Goal: Check status: Check status

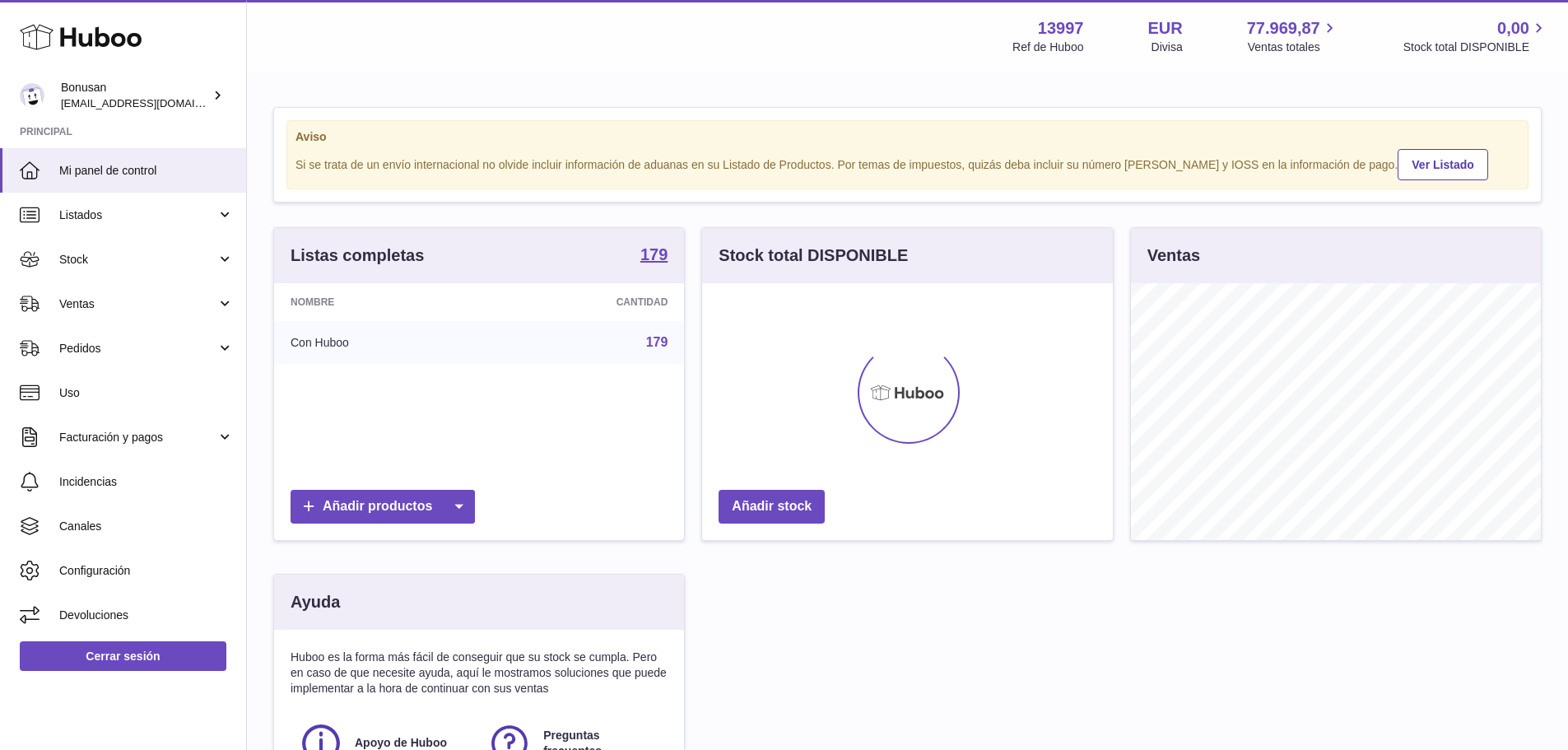
scroll to position [257, 415]
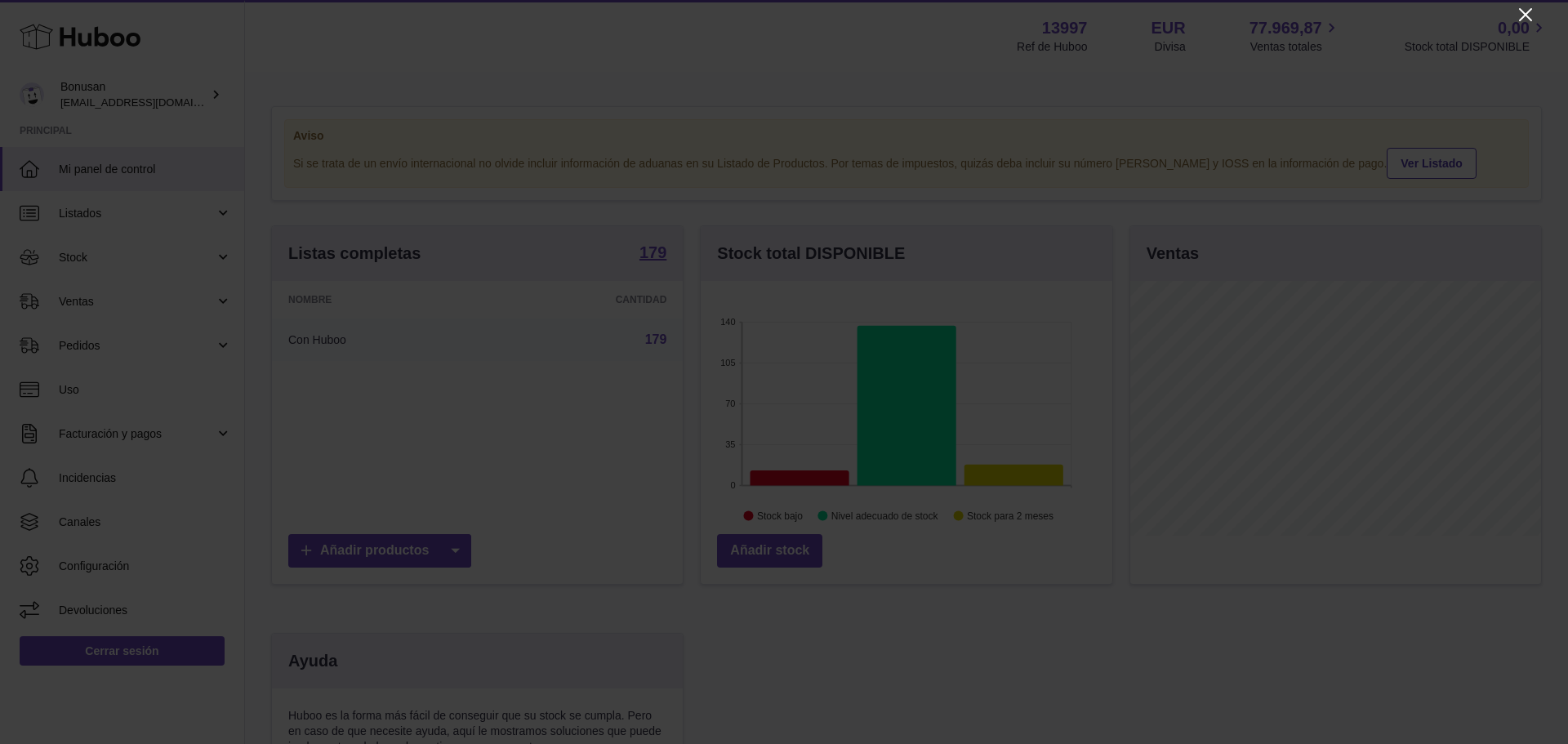
click at [1528, 10] on icon "Close" at bounding box center [1525, 14] width 19 height 19
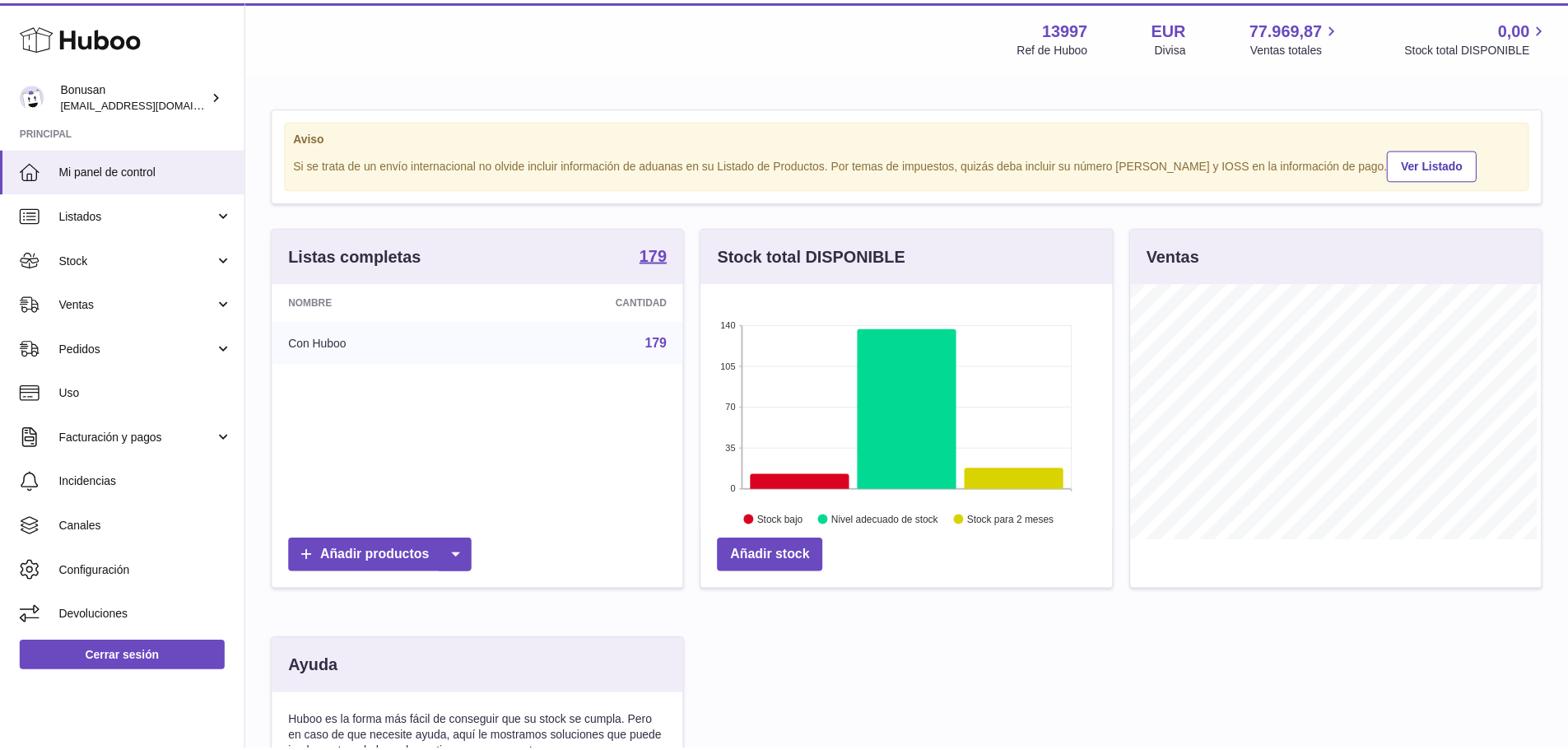
scroll to position [823052, 822583]
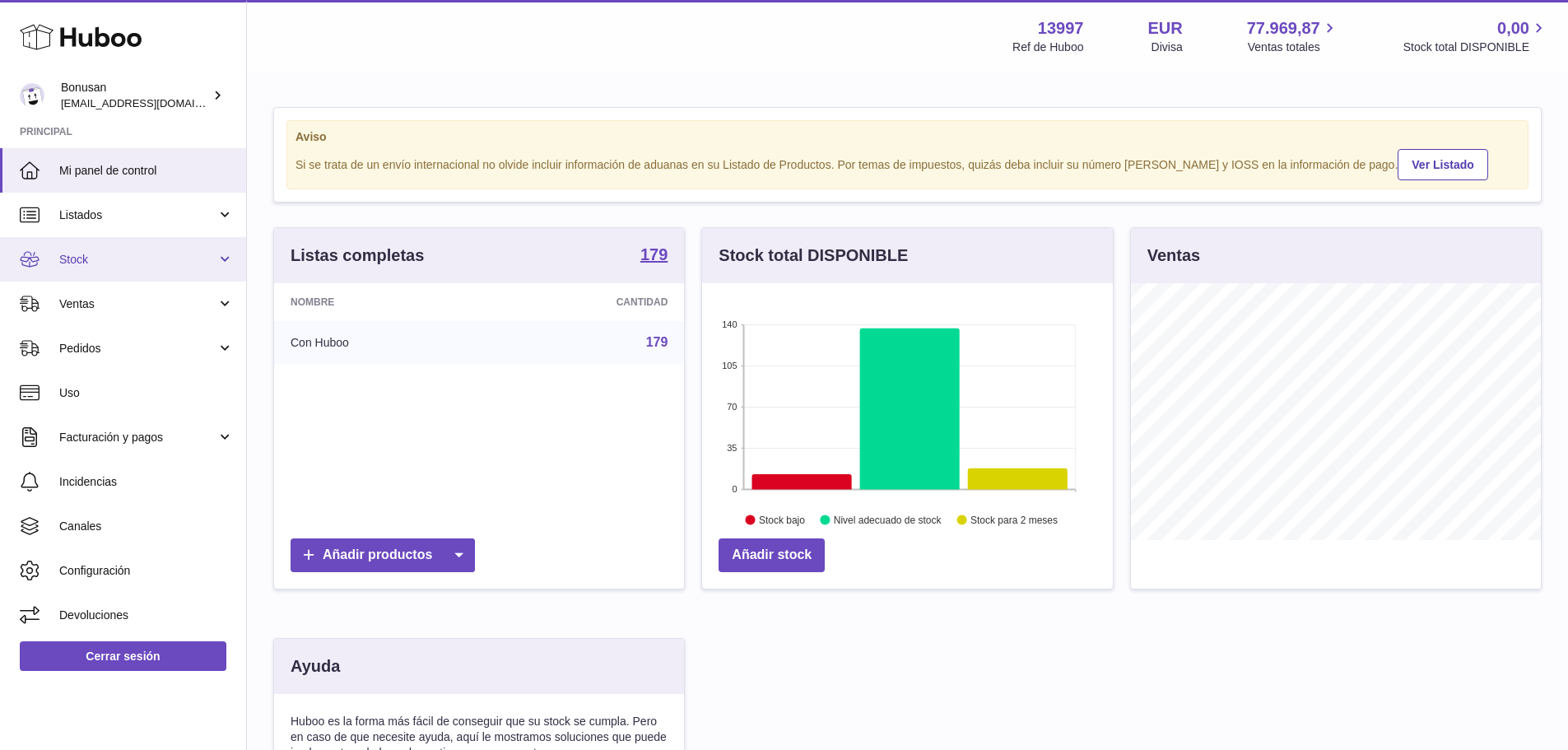
click at [221, 256] on link "Stock" at bounding box center [123, 260] width 247 height 44
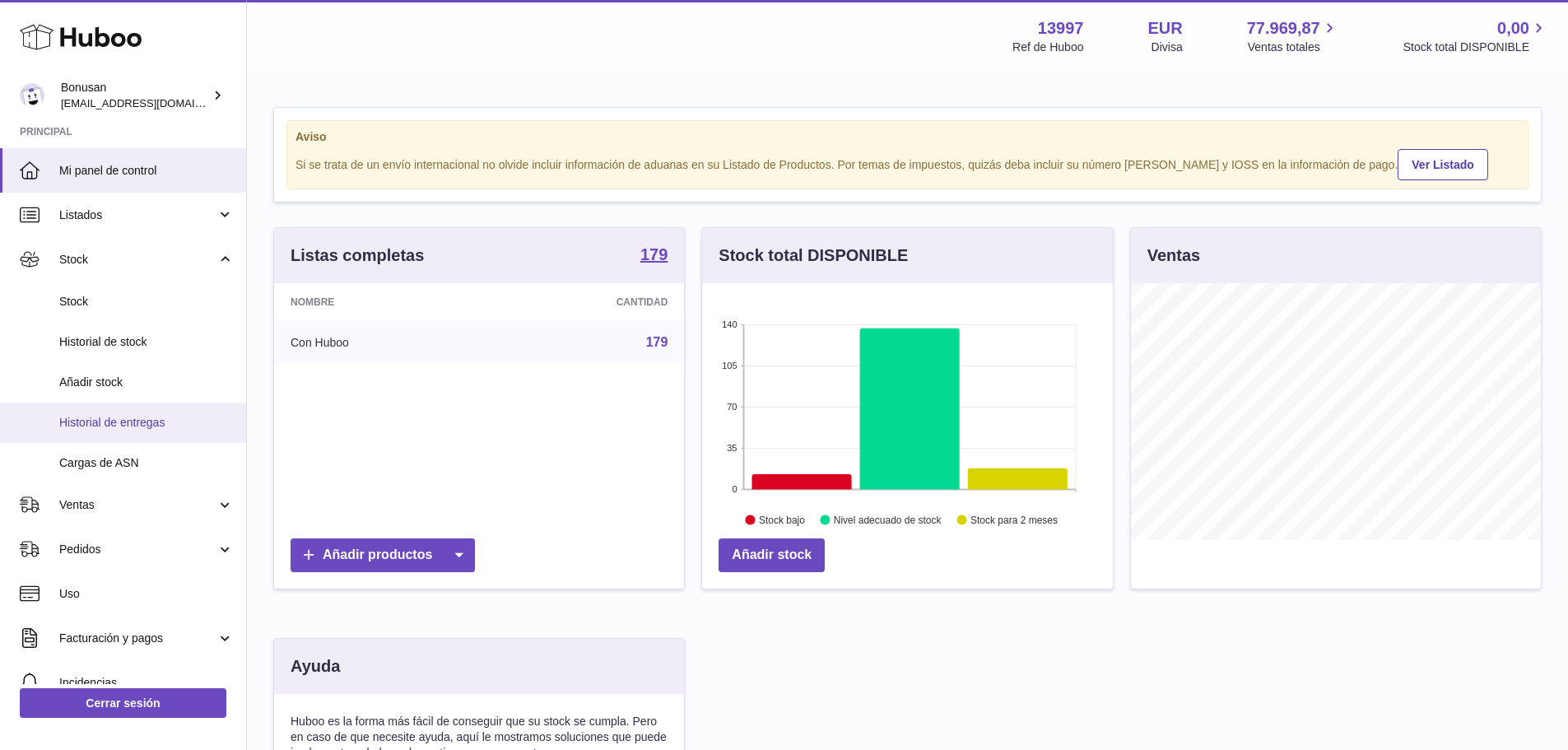
click at [113, 418] on span "Historial de entregas" at bounding box center [146, 423] width 174 height 16
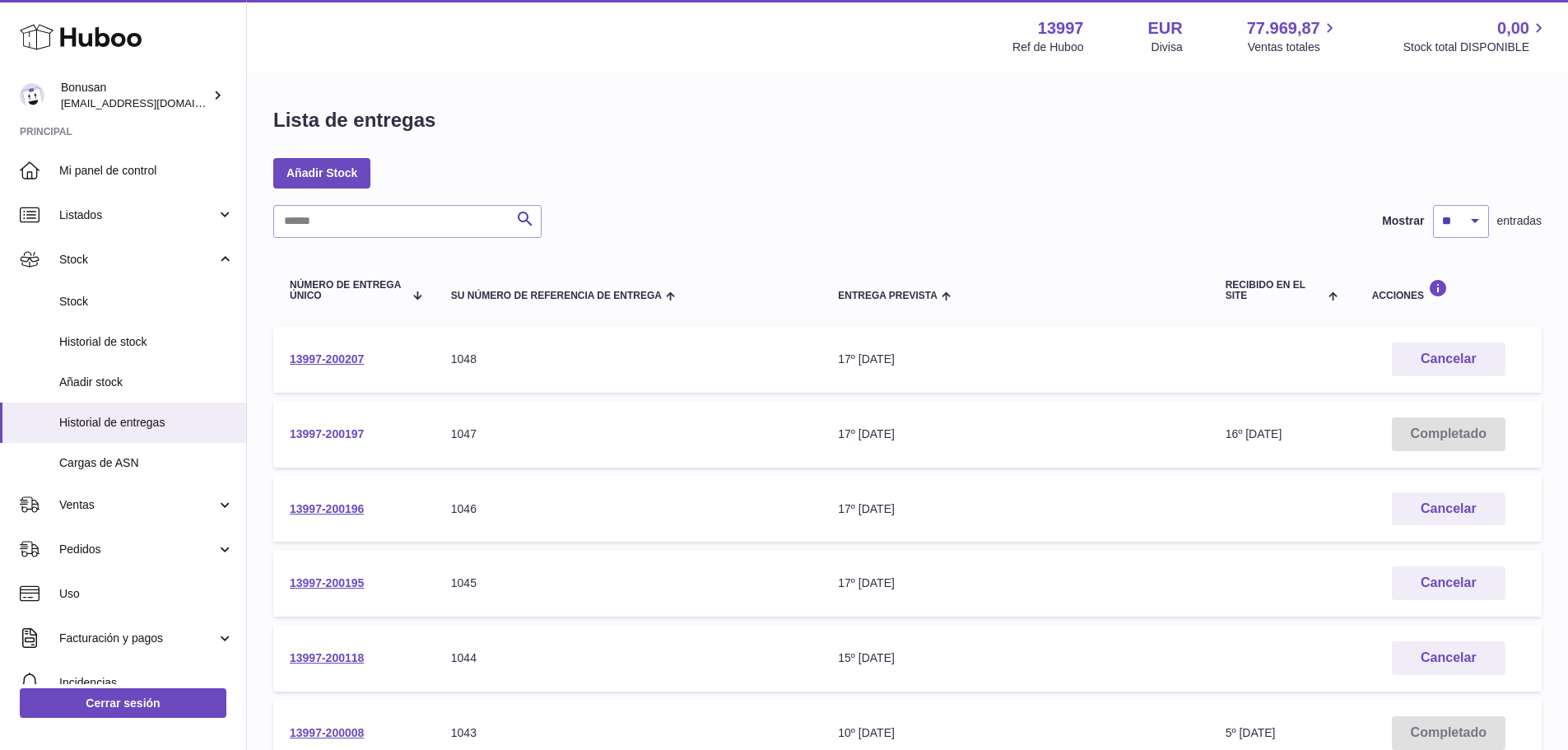
click at [331, 434] on link "13997-200197" at bounding box center [327, 434] width 74 height 13
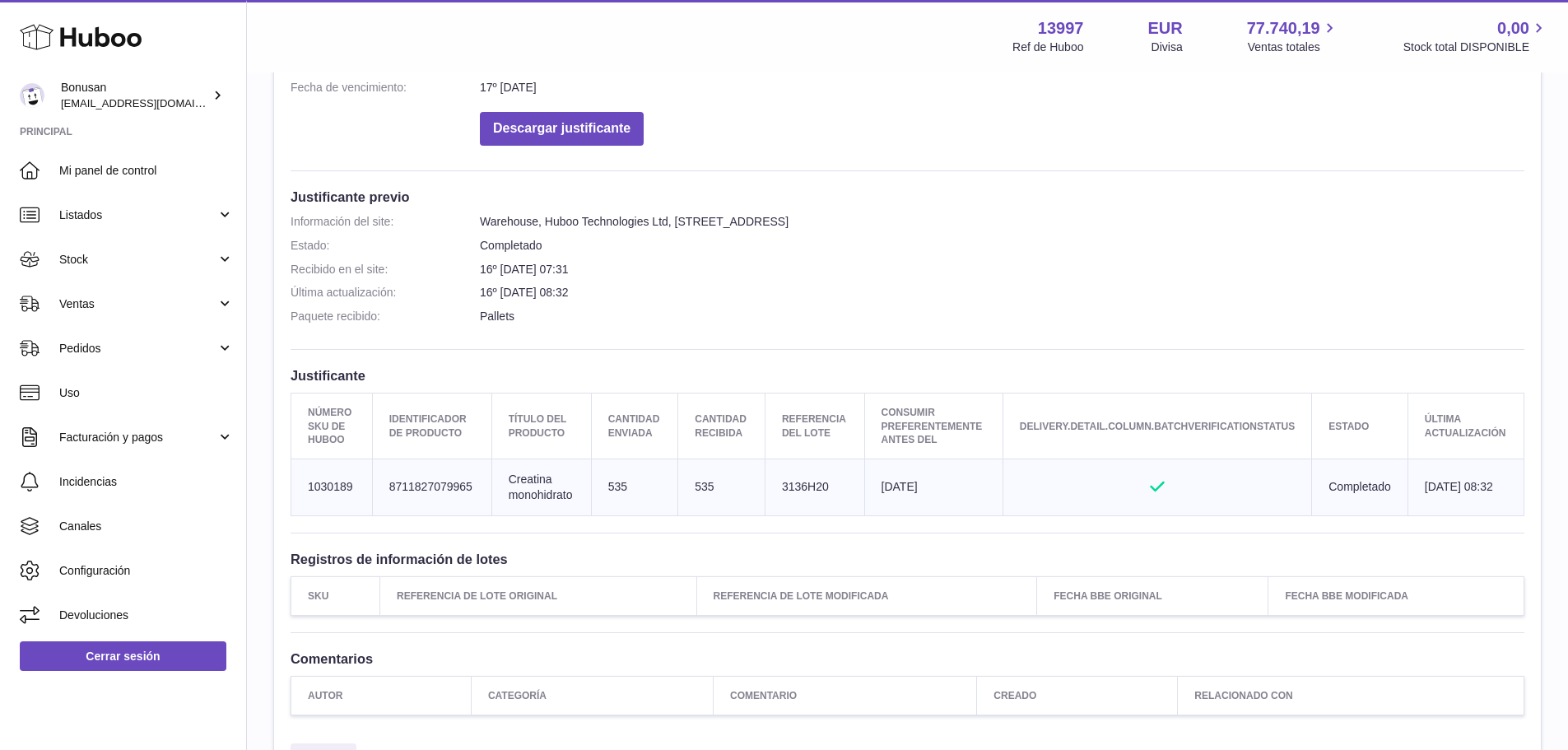
scroll to position [412, 0]
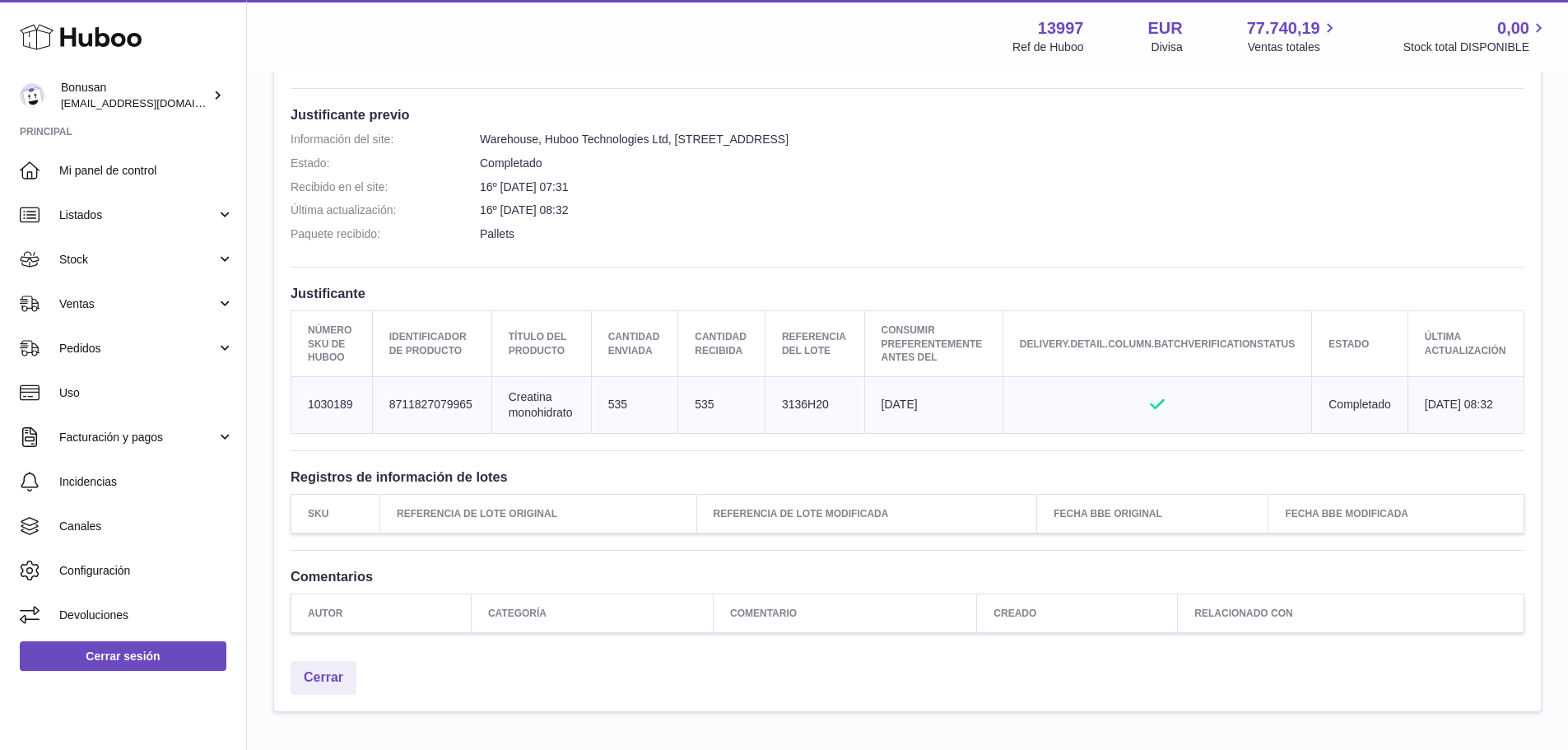
click at [353, 400] on td "Número SKU de Huboo 1030189" at bounding box center [332, 404] width 82 height 57
drag, startPoint x: 353, startPoint y: 400, endPoint x: 304, endPoint y: 400, distance: 49.0
click at [304, 400] on td "Número SKU de Huboo 1030189" at bounding box center [332, 404] width 82 height 57
copy td "1030189"
click at [224, 256] on link "Stock" at bounding box center [123, 260] width 247 height 44
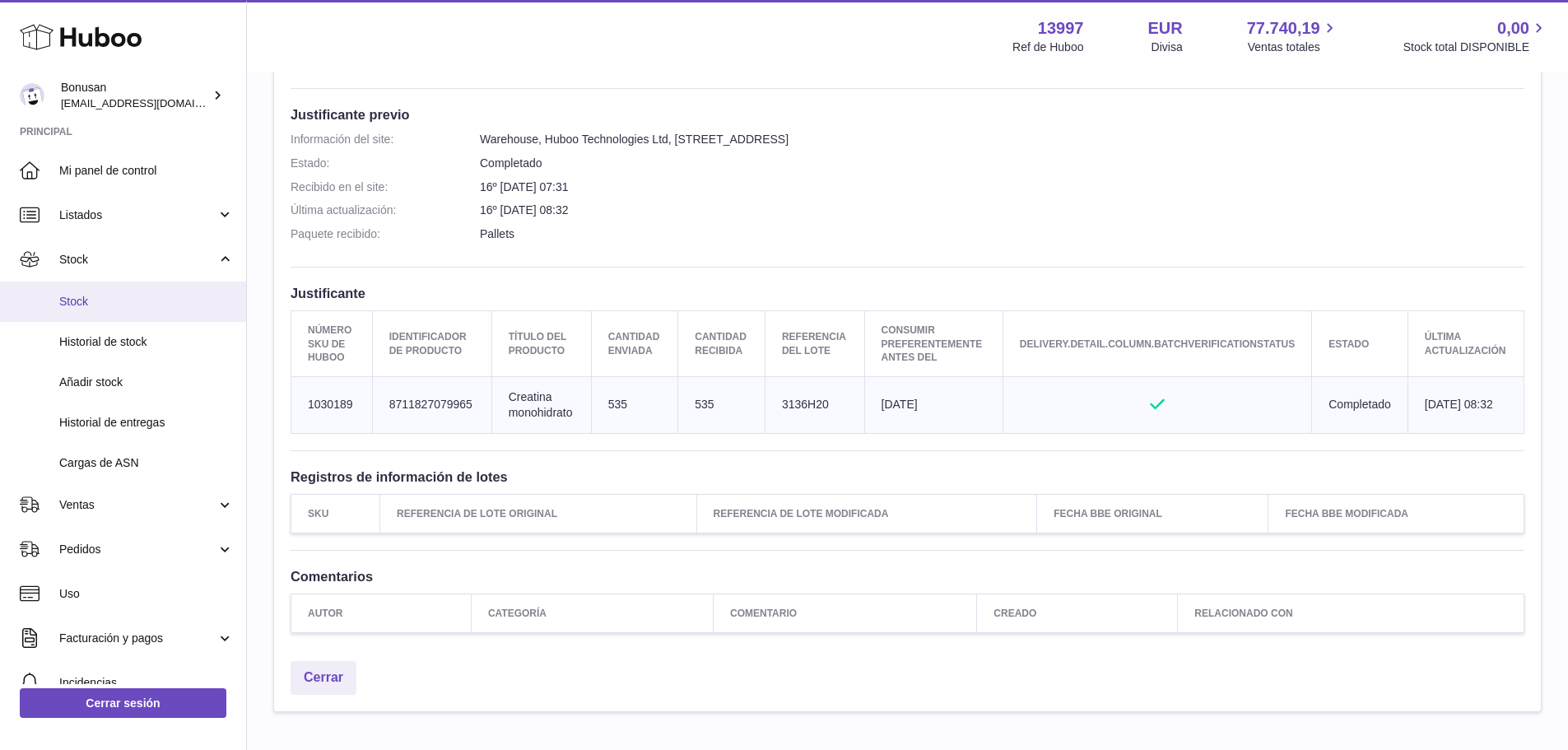
click at [96, 303] on span "Stock" at bounding box center [146, 301] width 174 height 16
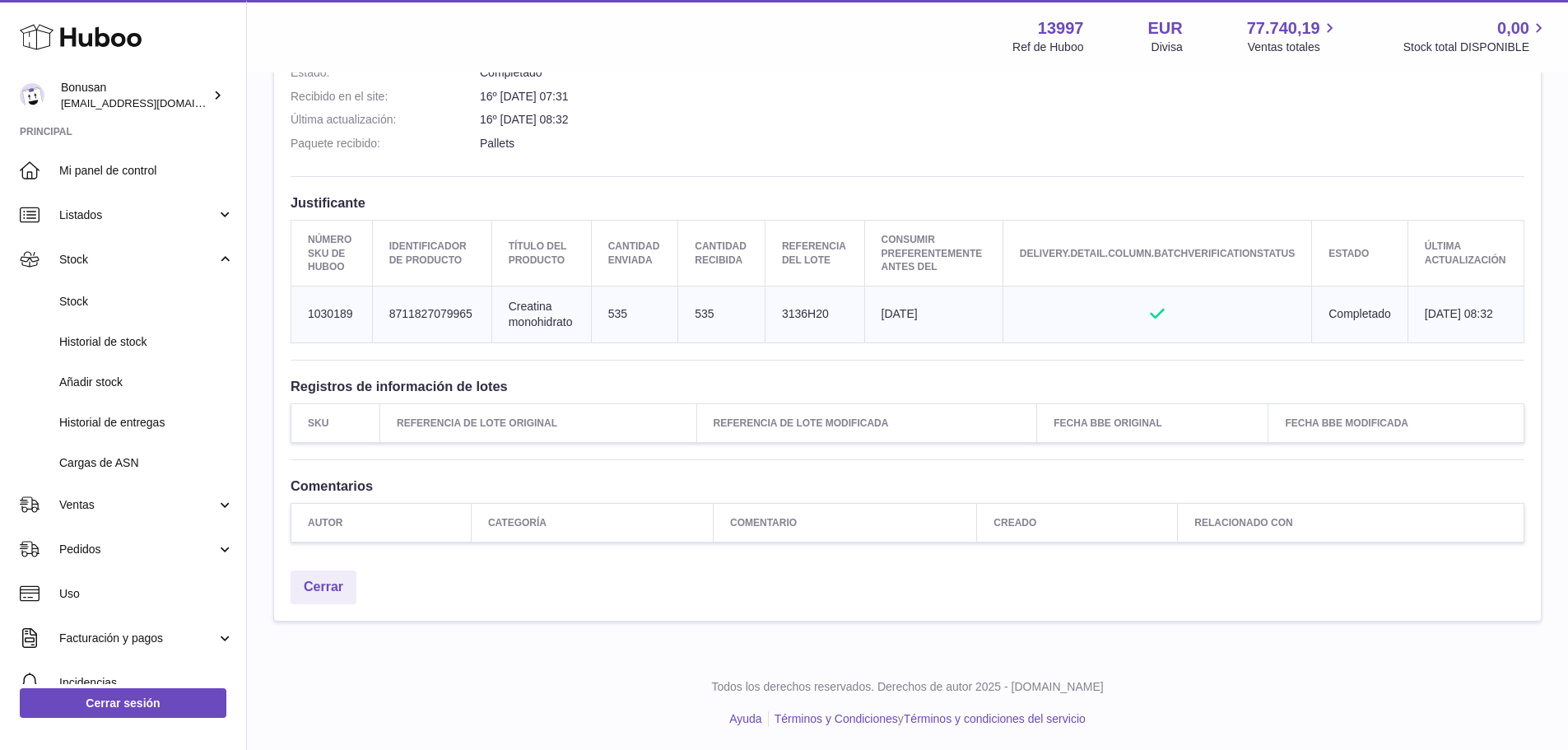
scroll to position [420, 0]
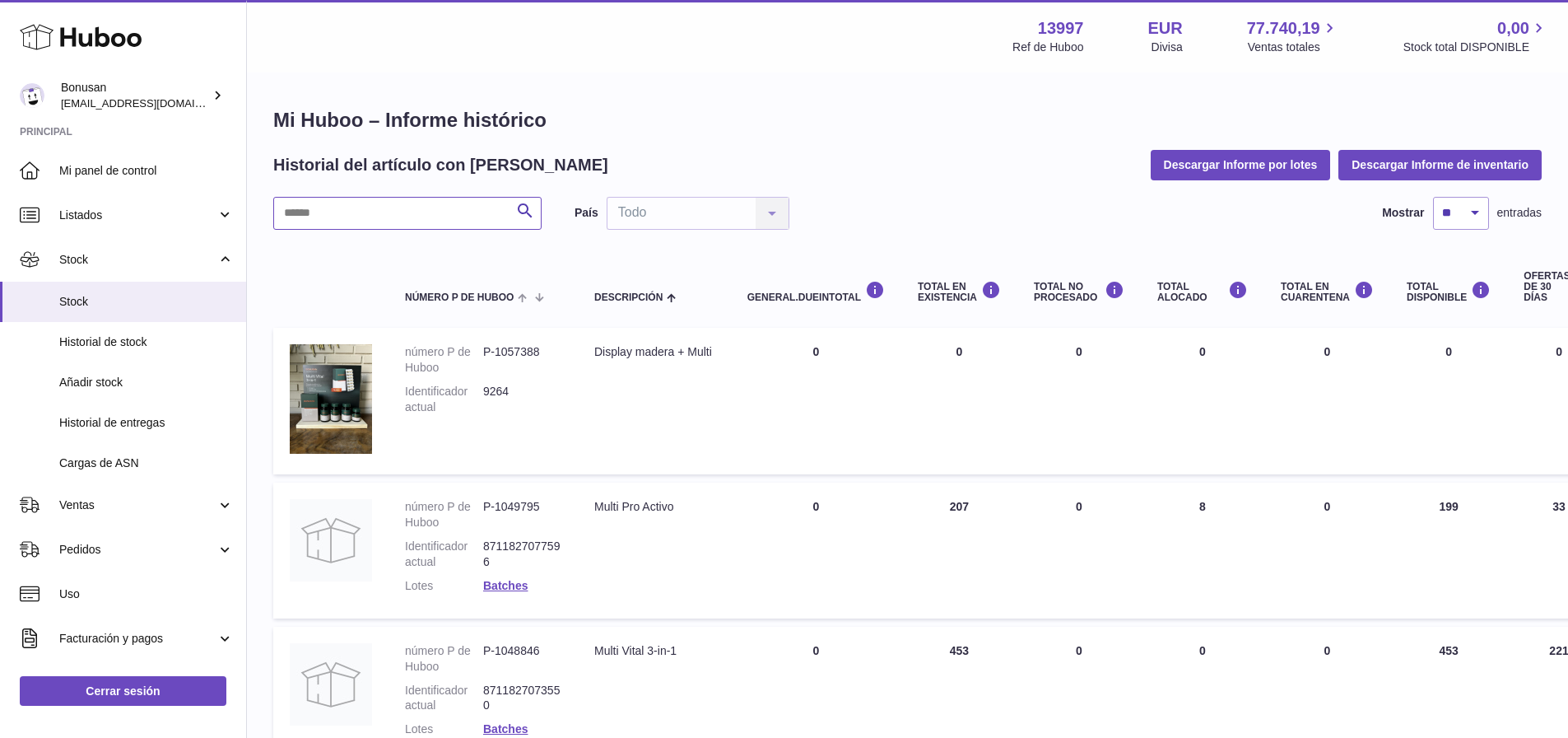
paste input "*******"
type input "*******"
